Goal: Task Accomplishment & Management: Complete application form

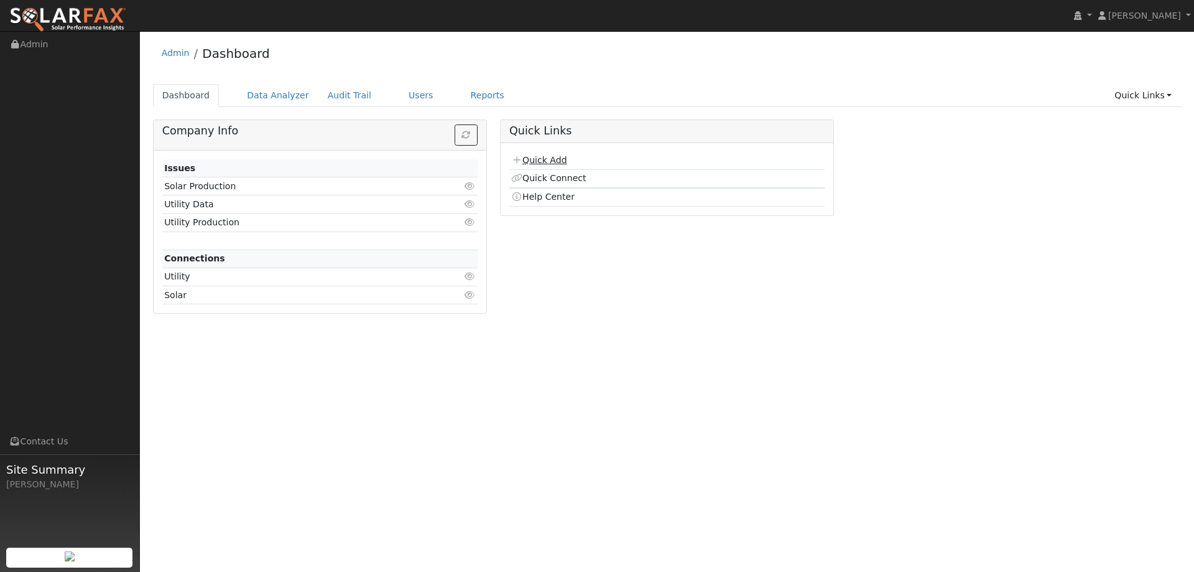
click at [557, 159] on link "Quick Add" at bounding box center [538, 160] width 55 height 10
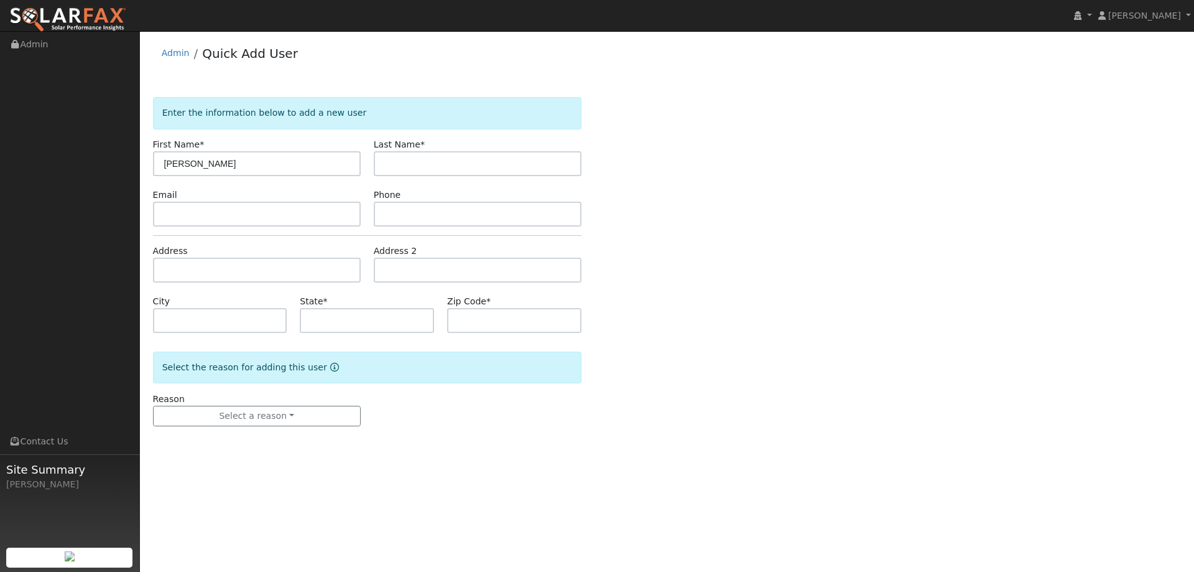
type input "[PERSON_NAME]"
paste input "[PERSON_NAME][EMAIL_ADDRESS][DOMAIN_NAME]"
type input "[PERSON_NAME][EMAIL_ADDRESS][DOMAIN_NAME]"
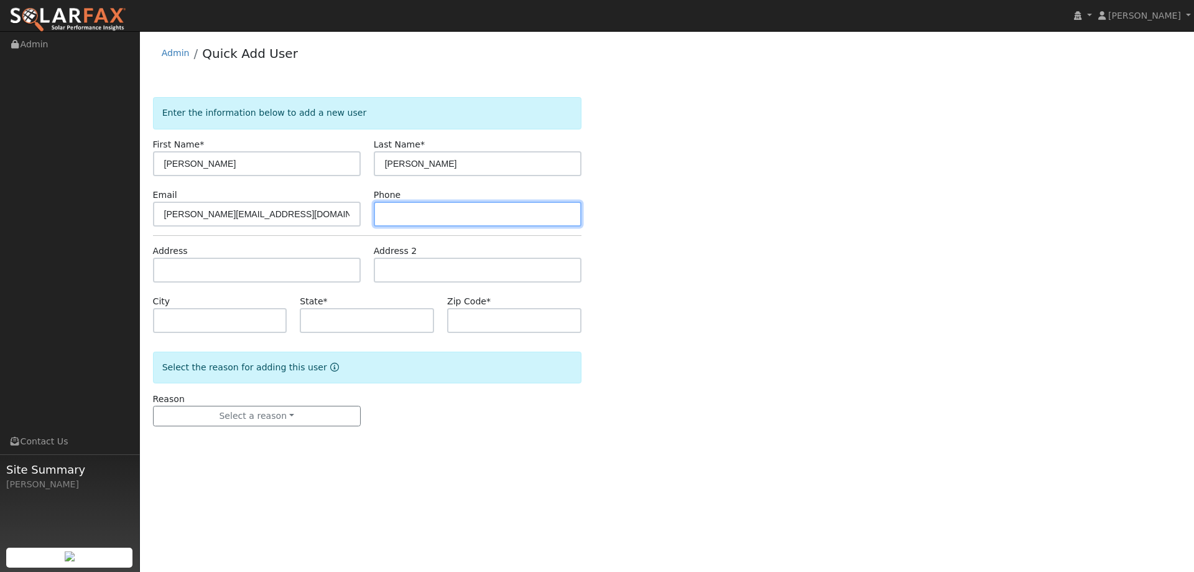
click at [417, 216] on input "text" at bounding box center [478, 214] width 208 height 25
paste input "916.220.5283"
type input "916.220.5283"
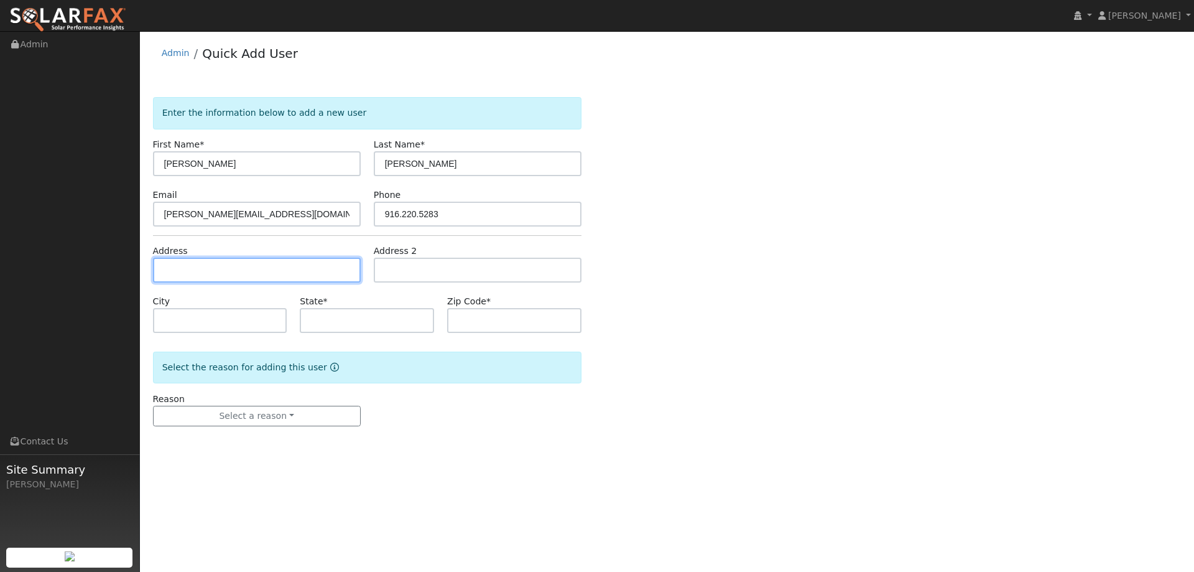
click at [325, 272] on input "text" at bounding box center [257, 270] width 208 height 25
paste input "701 11th Street"
type input "701 11th Street"
type input "West Sacramento"
type input "CA"
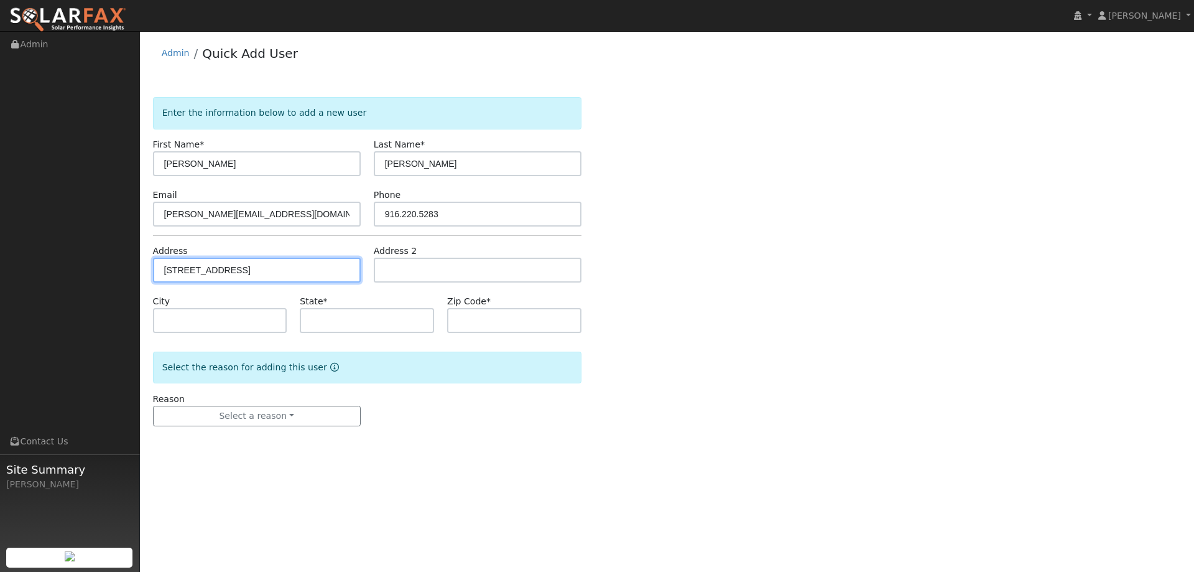
type input "95691"
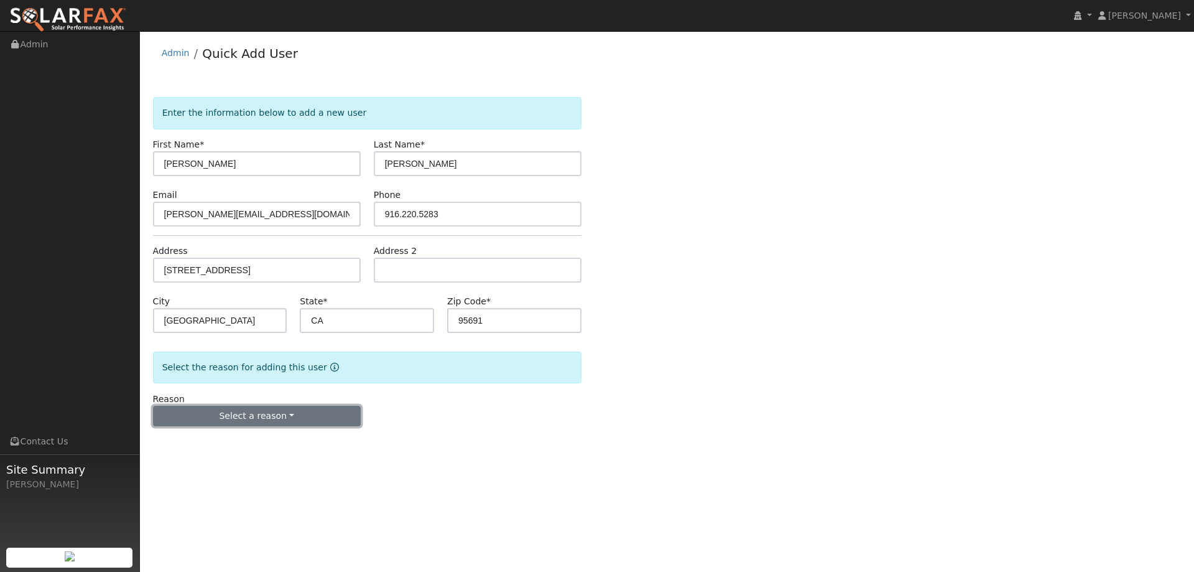
click at [270, 408] on button "Select a reason" at bounding box center [257, 416] width 208 height 21
click at [241, 437] on link "New lead" at bounding box center [222, 441] width 137 height 17
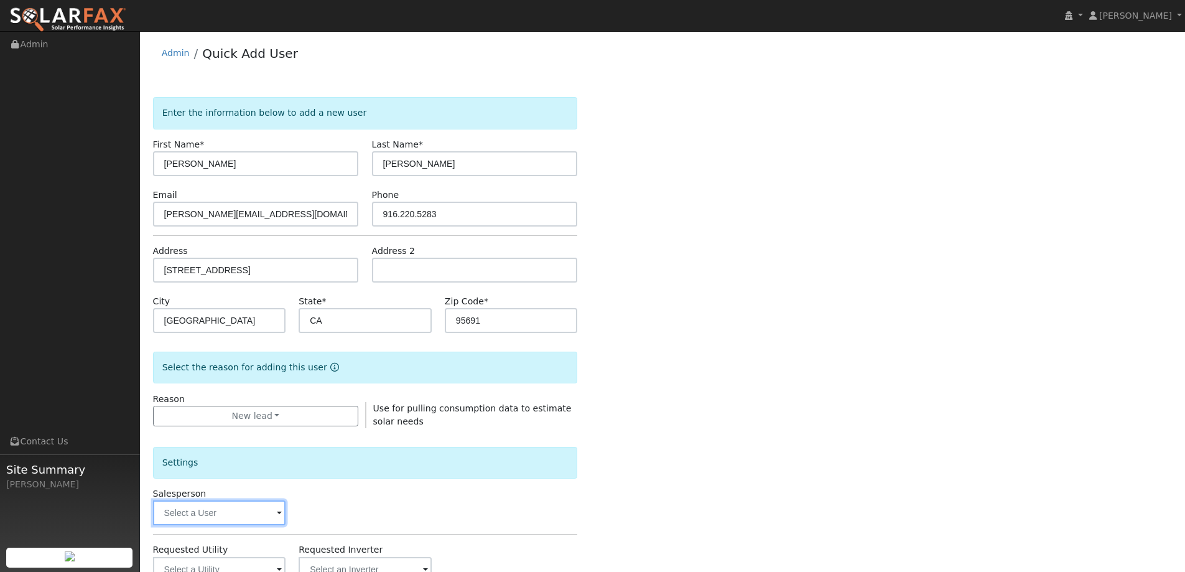
click at [253, 504] on input "text" at bounding box center [219, 512] width 133 height 25
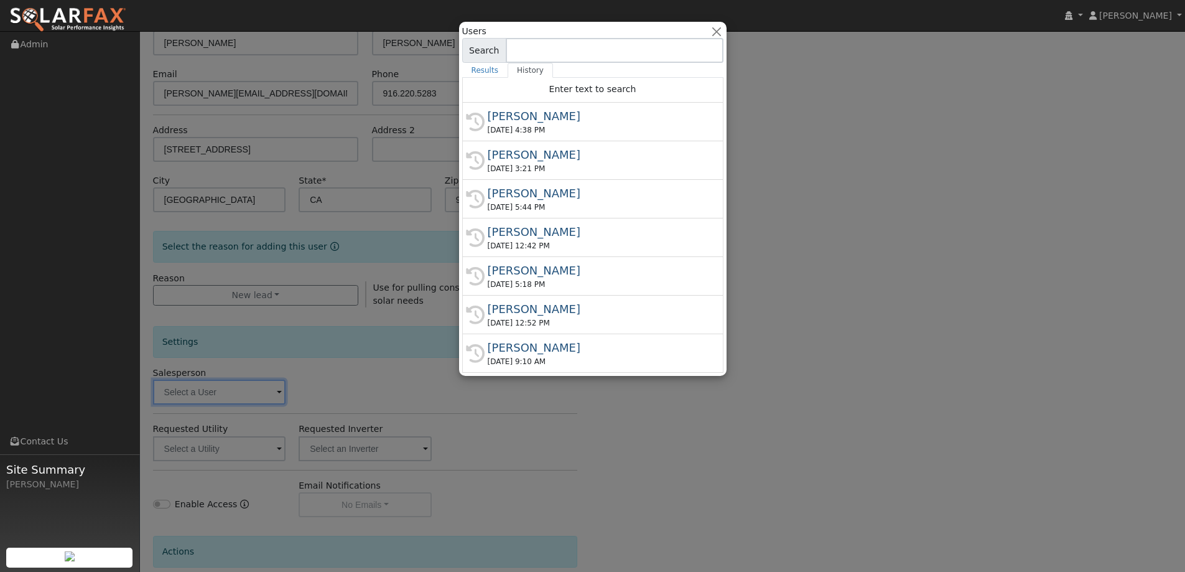
scroll to position [124, 0]
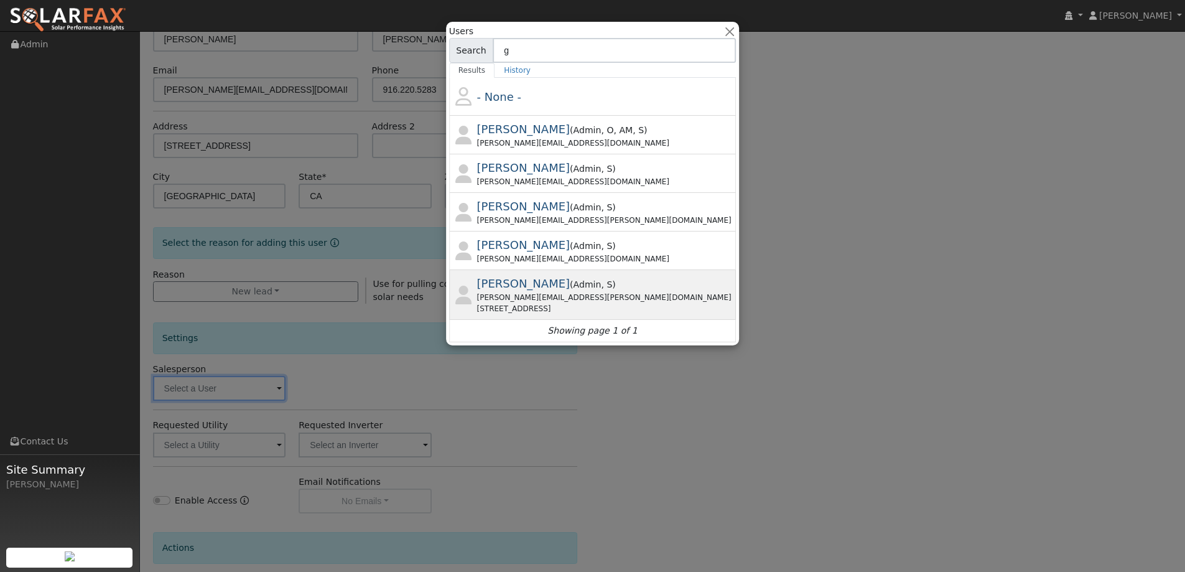
type input "g"
click at [573, 285] on span "Admin" at bounding box center [587, 284] width 28 height 10
type input "Gavin Steiner"
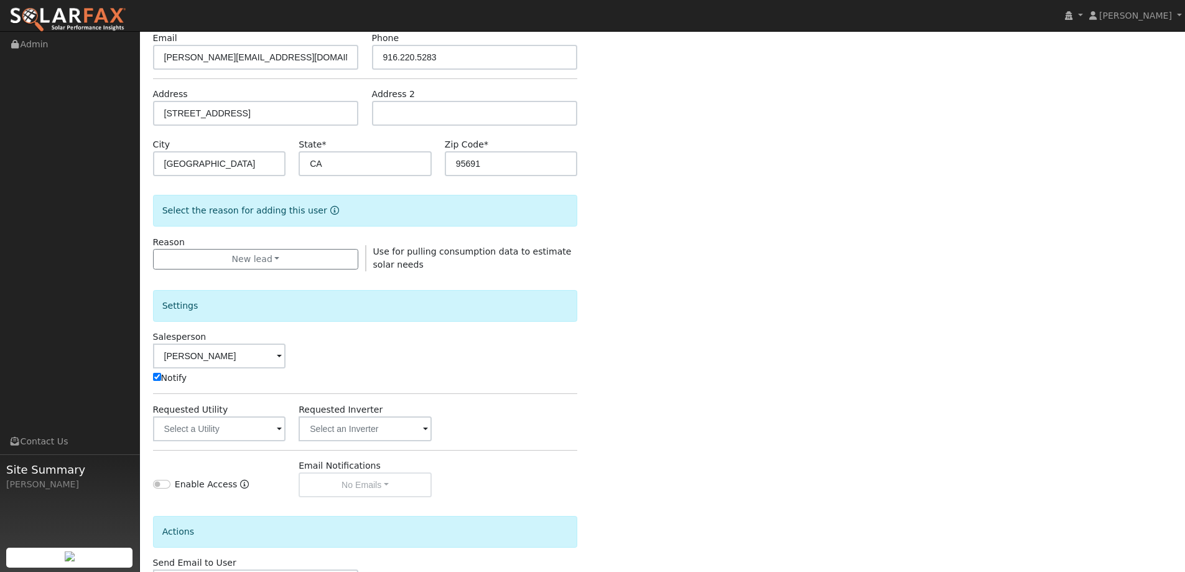
scroll to position [187, 0]
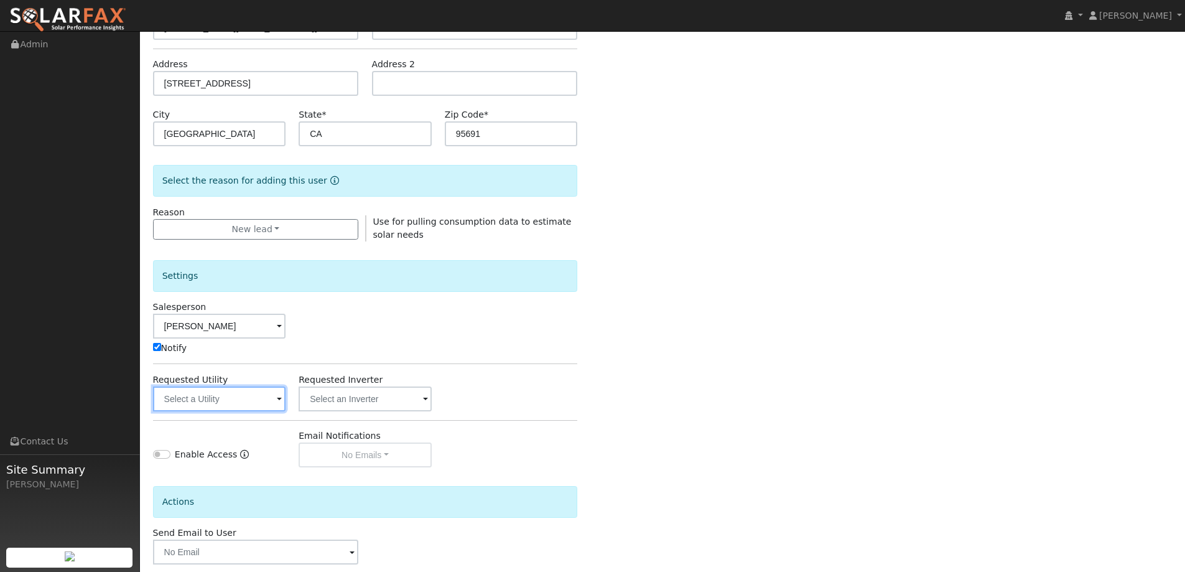
click at [271, 388] on input "text" at bounding box center [219, 398] width 133 height 25
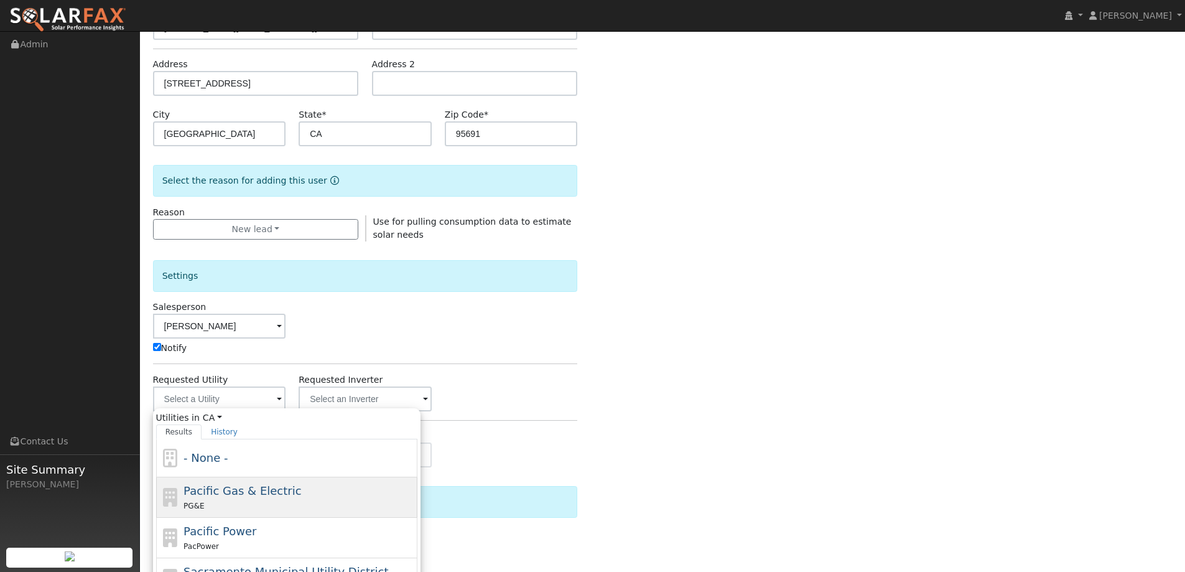
click at [259, 485] on span "Pacific Gas & Electric" at bounding box center [242, 490] width 118 height 13
type input "Pacific Gas & Electric"
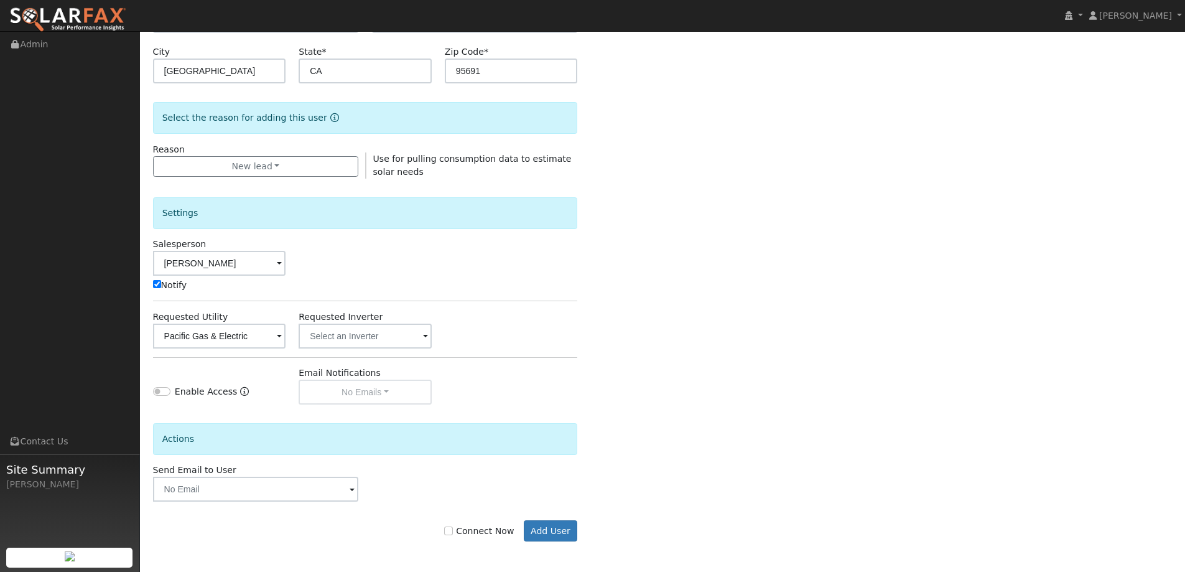
scroll to position [250, 0]
click at [345, 487] on input "text" at bounding box center [256, 488] width 206 height 25
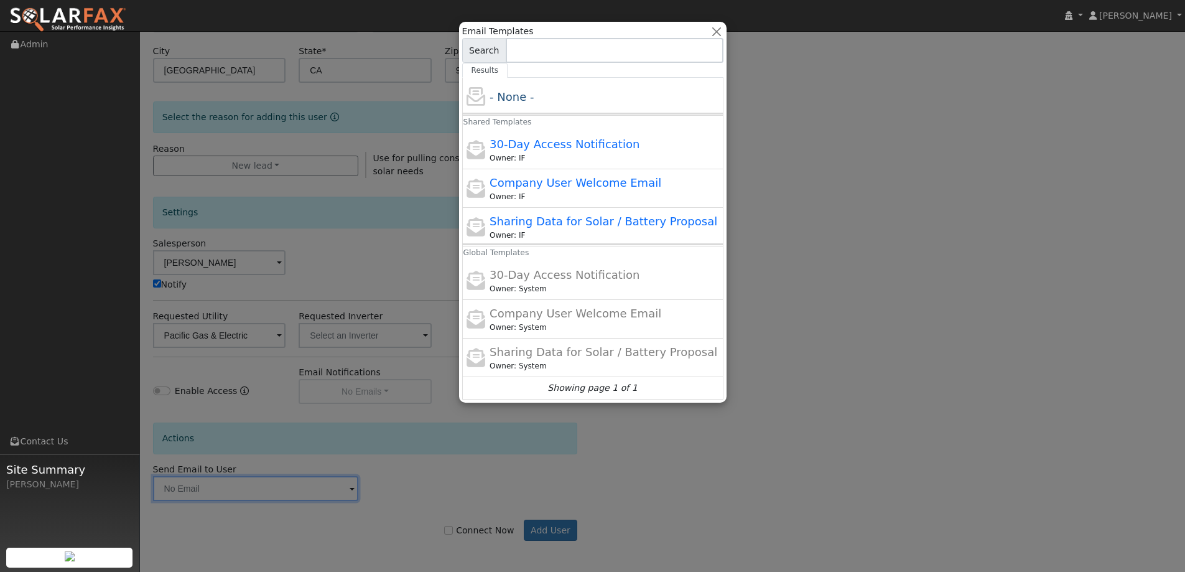
click at [457, 444] on div at bounding box center [592, 286] width 1185 height 572
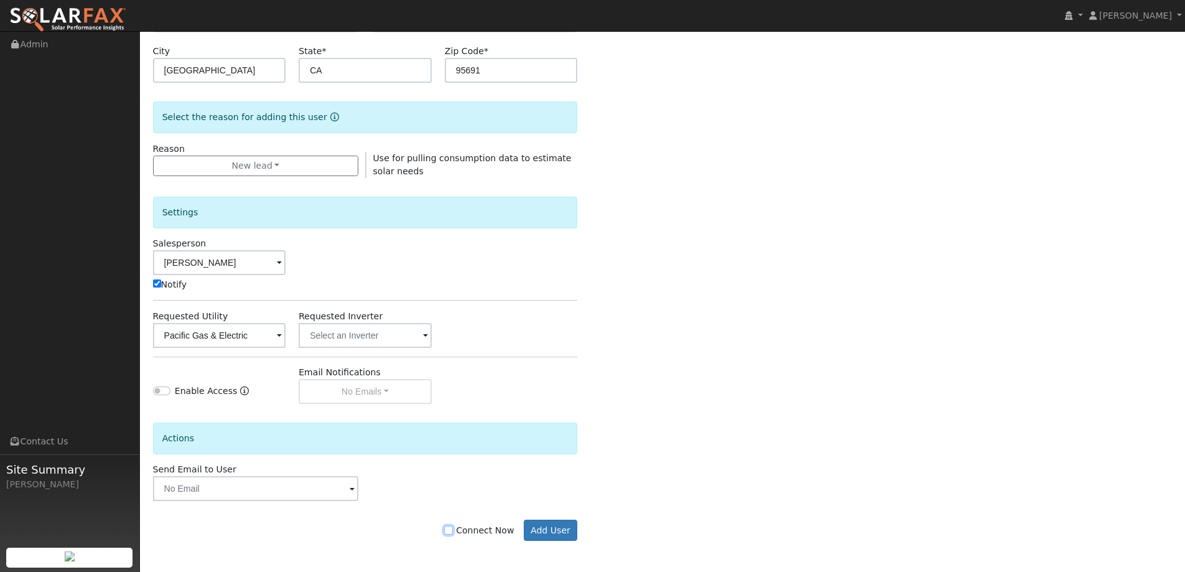
click at [453, 527] on input "Connect Now" at bounding box center [448, 530] width 9 height 9
checkbox input "true"
click at [542, 527] on button "Add User" at bounding box center [551, 529] width 54 height 21
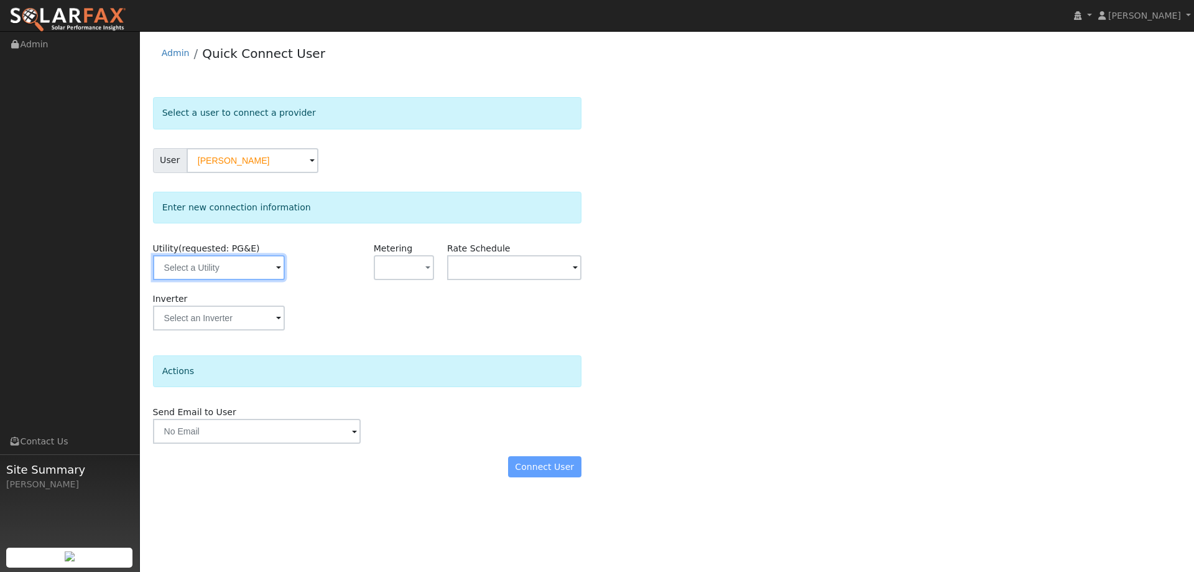
click at [259, 269] on input "text" at bounding box center [219, 267] width 132 height 25
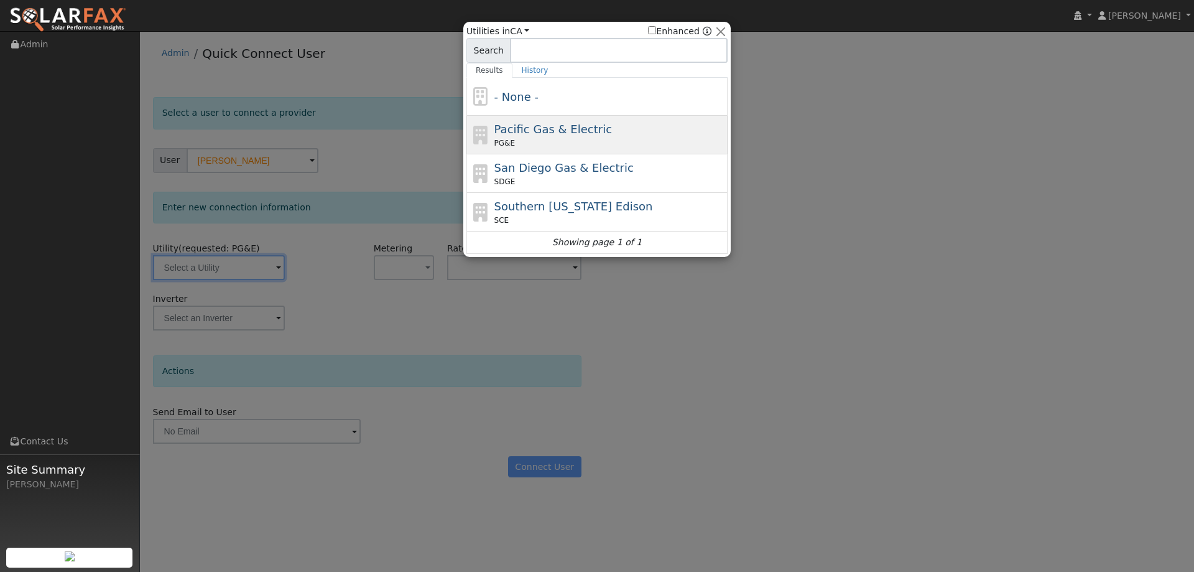
click at [514, 144] on div "PG&E" at bounding box center [610, 142] width 231 height 11
type input "PG&E"
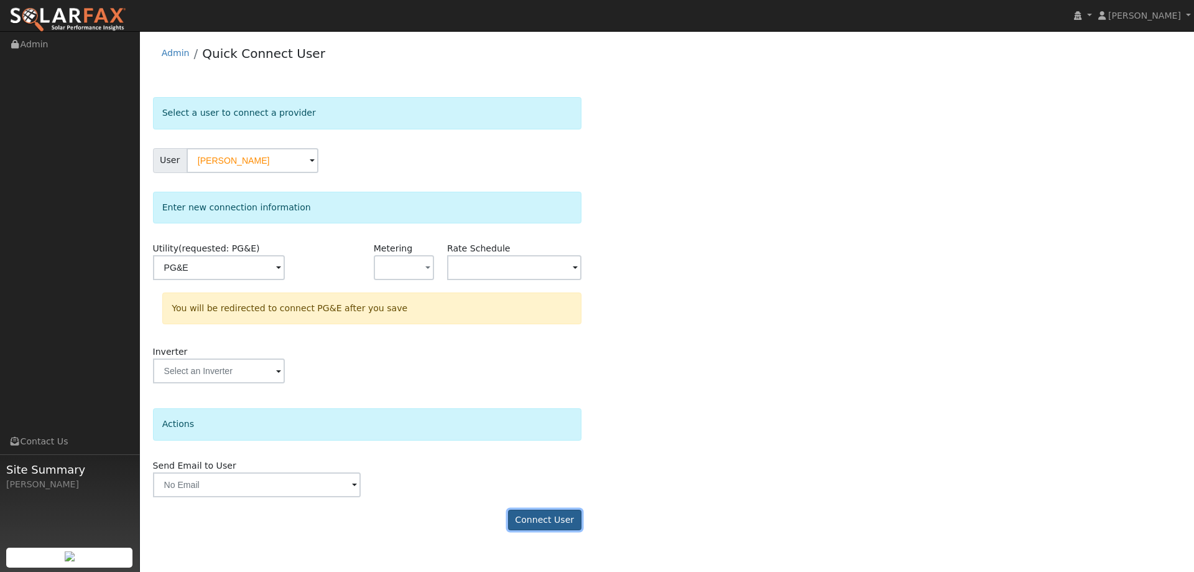
click at [539, 521] on button "Connect User" at bounding box center [544, 519] width 73 height 21
